Goal: Information Seeking & Learning: Learn about a topic

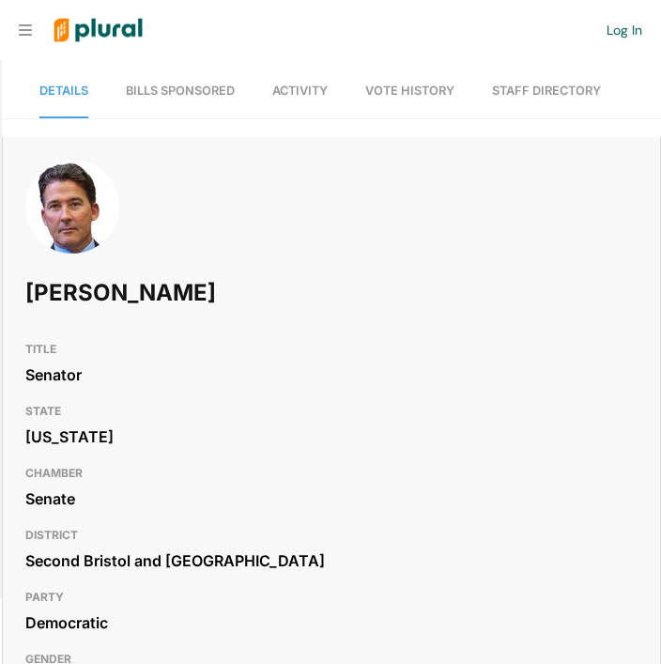
click at [60, 218] on img at bounding box center [72, 216] width 94 height 113
click at [180, 93] on span "Bills Sponsored" at bounding box center [180, 91] width 109 height 14
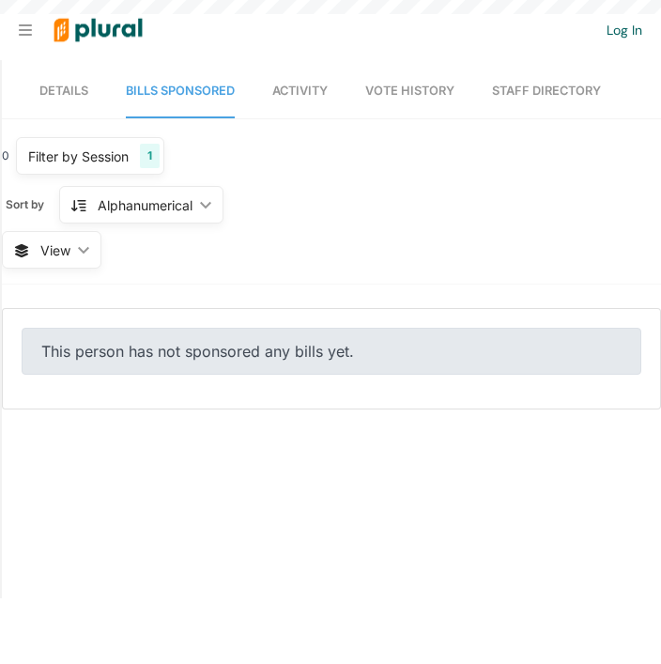
click at [281, 87] on span "Activity" at bounding box center [299, 91] width 55 height 14
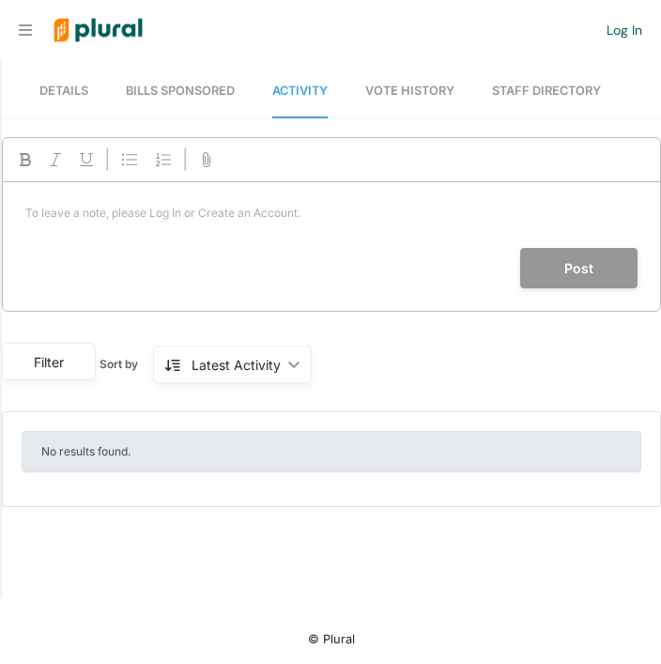
click at [169, 88] on span "Bills Sponsored" at bounding box center [180, 91] width 109 height 14
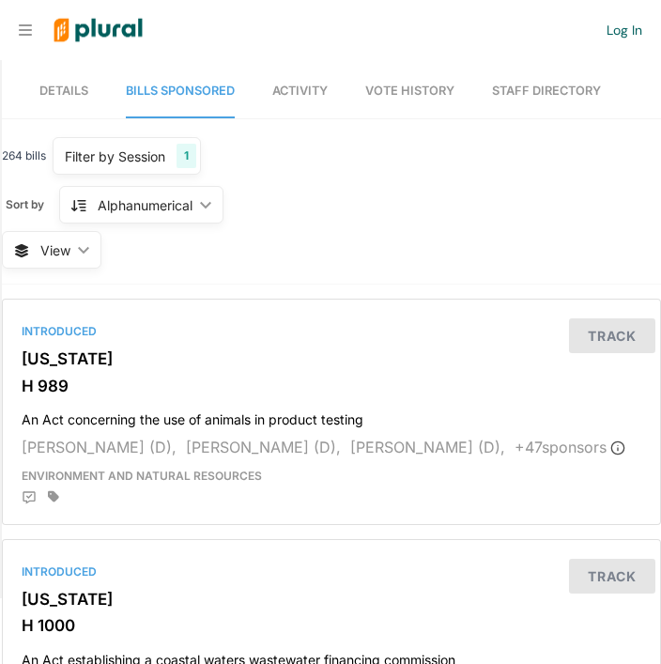
click at [69, 91] on span "Details" at bounding box center [63, 91] width 49 height 14
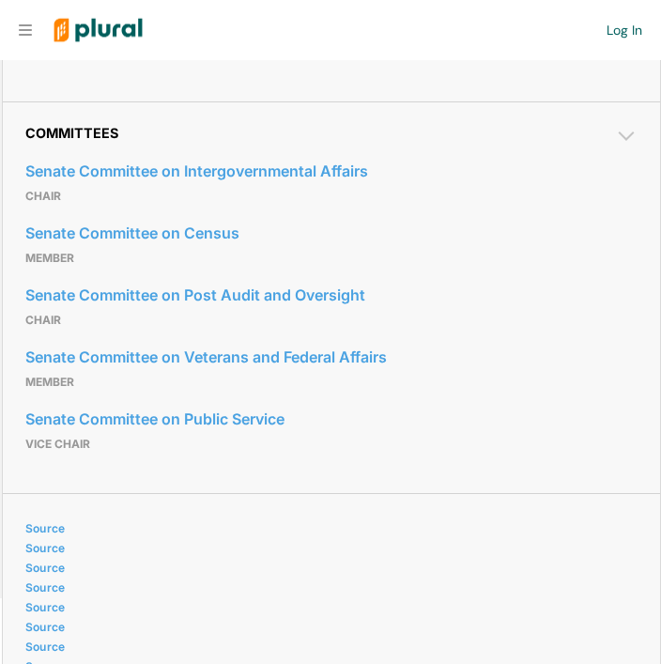
scroll to position [1039, 0]
